Goal: Task Accomplishment & Management: Complete application form

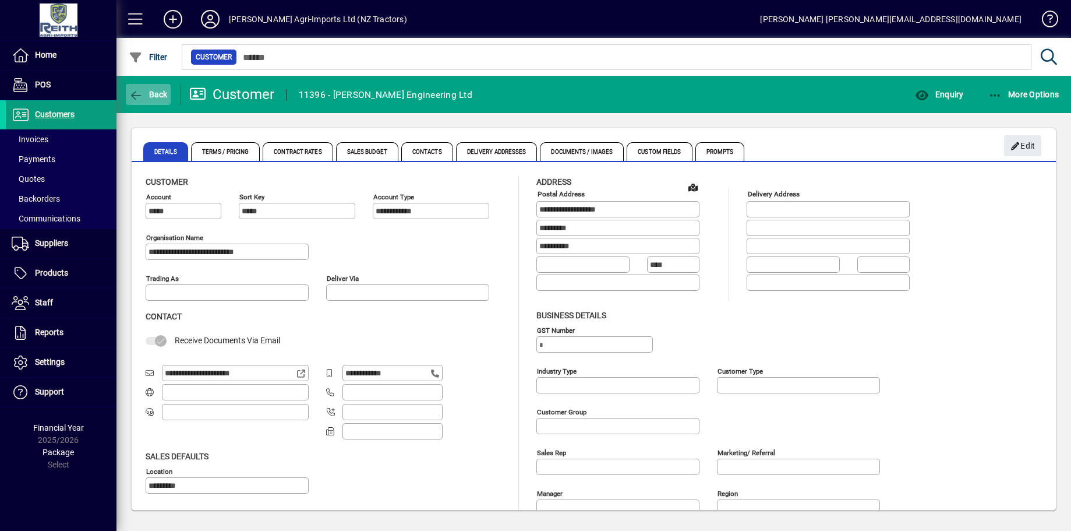
click at [133, 84] on span "button" at bounding box center [148, 94] width 45 height 28
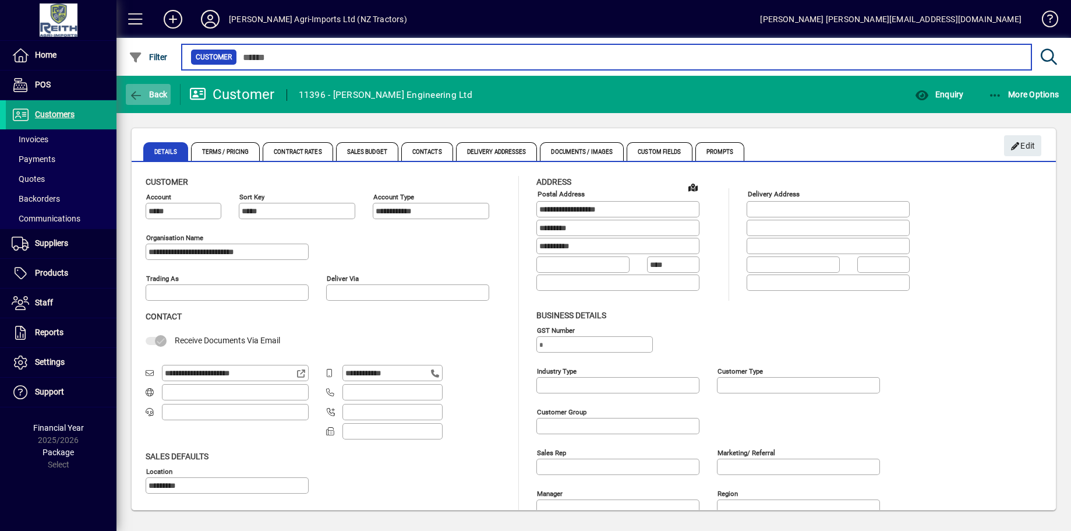
type input "**********"
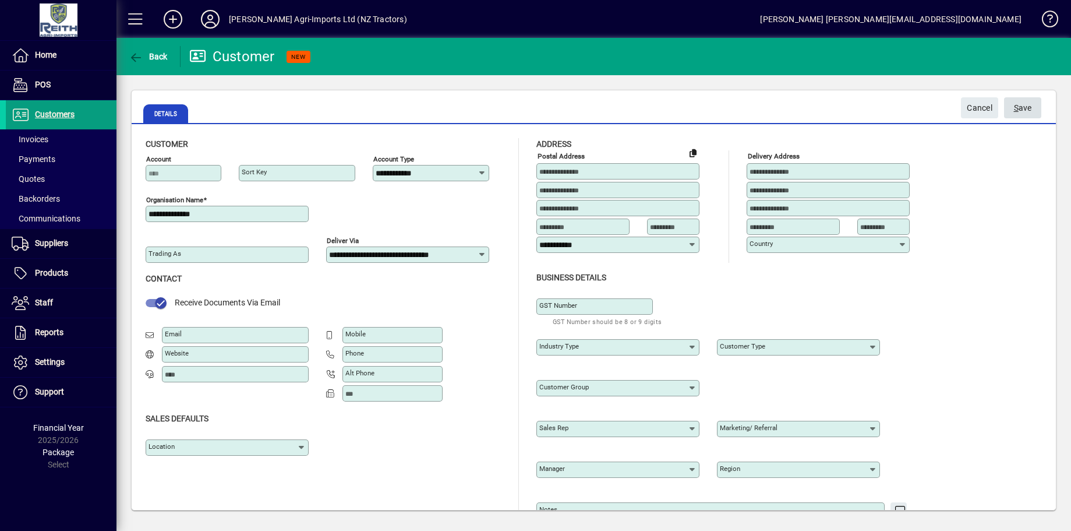
click at [1024, 107] on span "S ave" at bounding box center [1023, 107] width 18 height 19
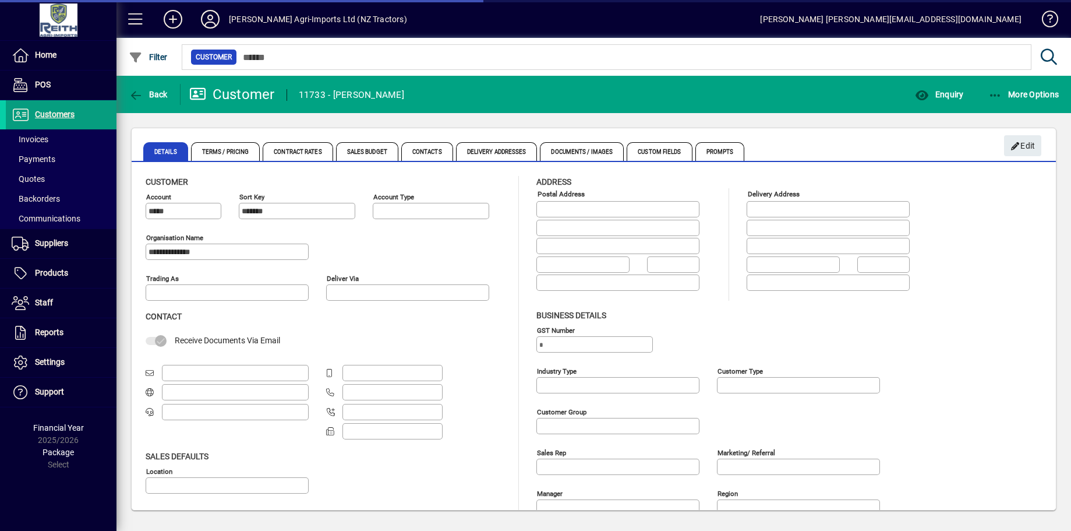
type input "**********"
